Goal: Find specific page/section: Find specific page/section

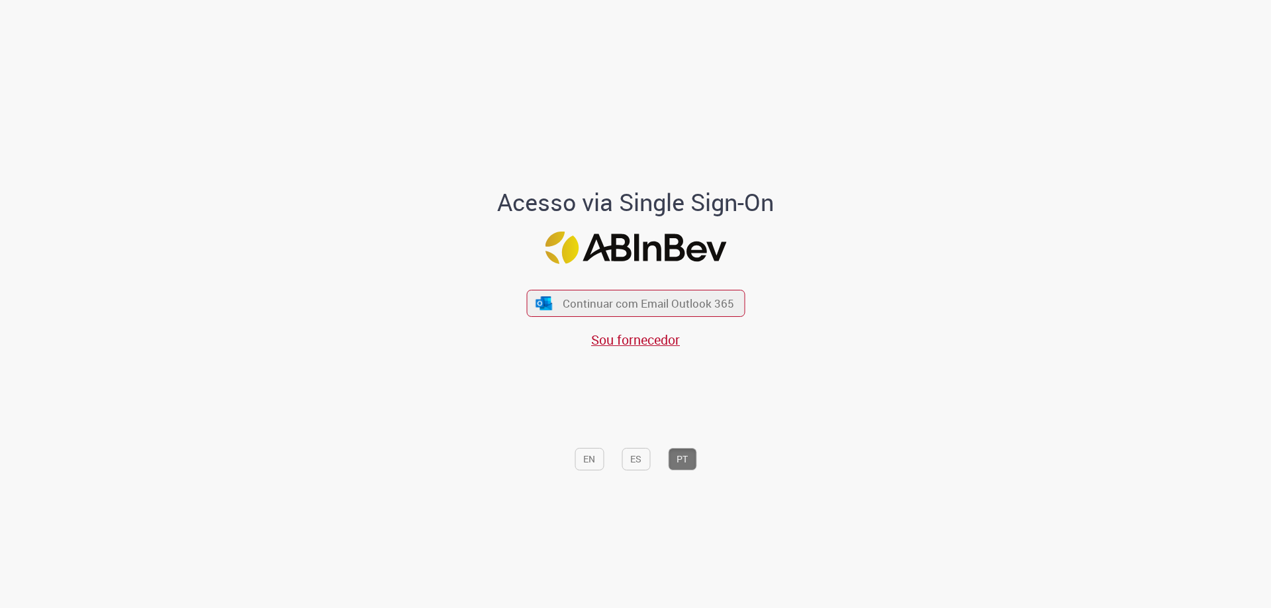
click at [650, 320] on div "Continuar com Email Outlook 365 Sou fornecedor" at bounding box center [635, 312] width 218 height 73
click at [656, 309] on span "Continuar com Email Outlook 365" at bounding box center [648, 303] width 175 height 15
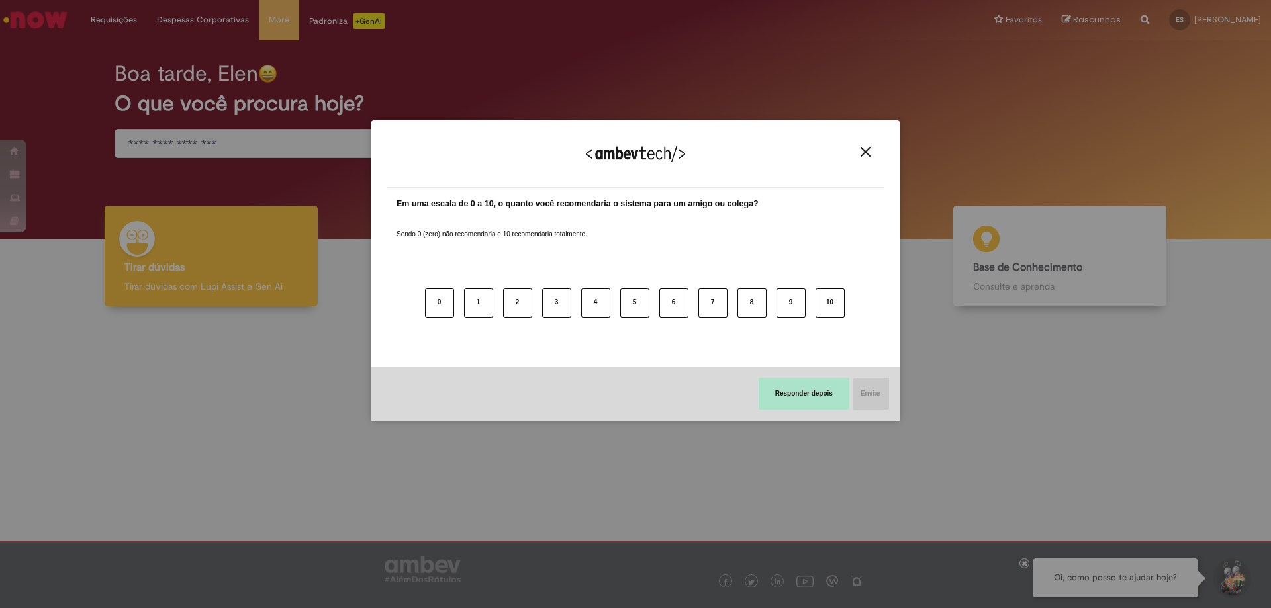
click at [828, 395] on button "Responder depois" at bounding box center [804, 394] width 91 height 32
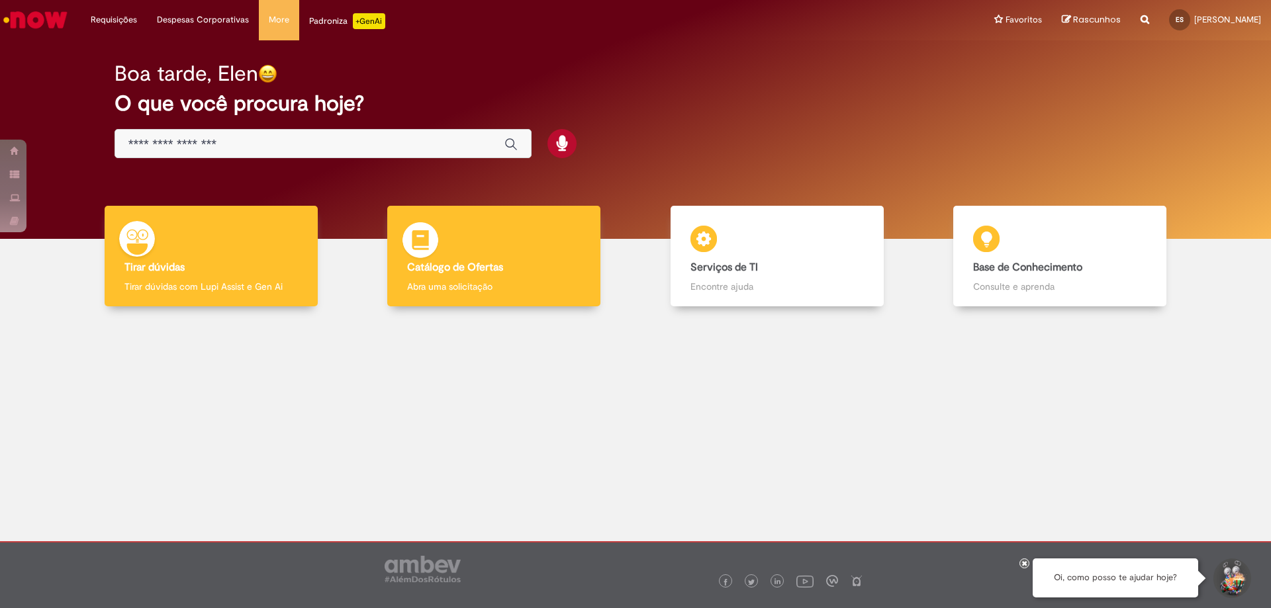
click at [462, 239] on div "Catálogo de Ofertas Catálogo de Ofertas Abra uma solicitação" at bounding box center [493, 256] width 213 height 101
